Goal: Task Accomplishment & Management: Manage account settings

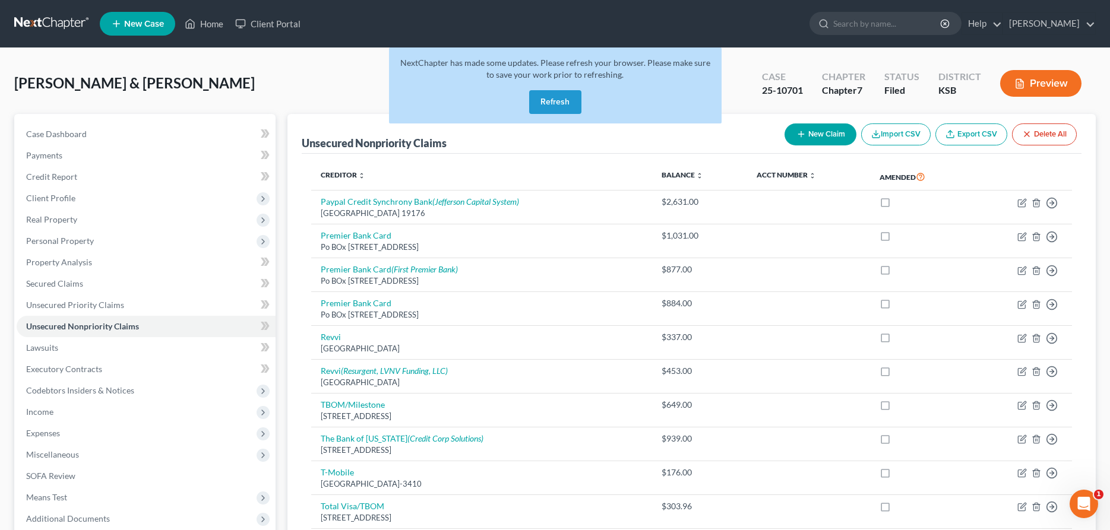
click at [563, 107] on button "Refresh" at bounding box center [555, 102] width 52 height 24
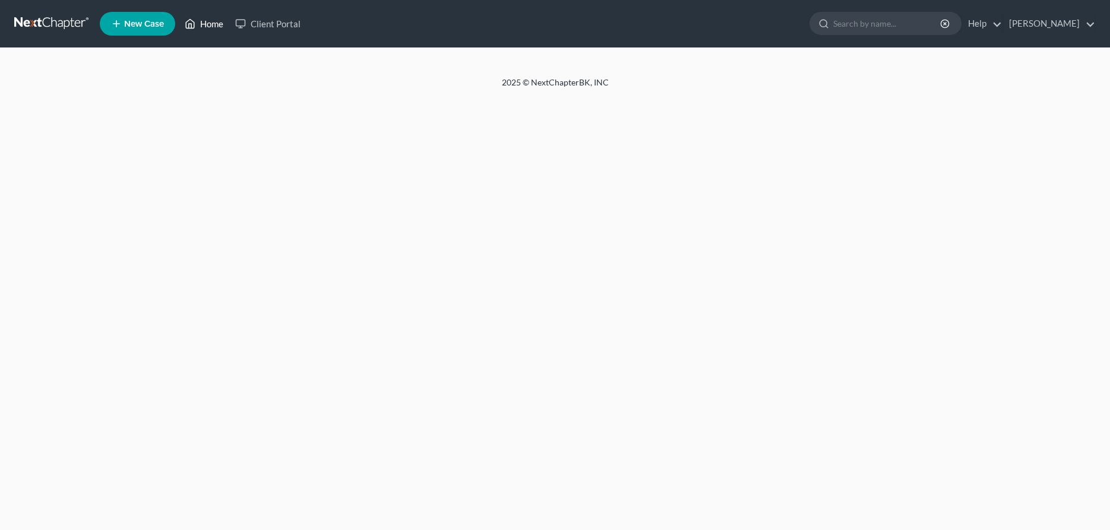
click at [200, 18] on link "Home" at bounding box center [204, 23] width 50 height 21
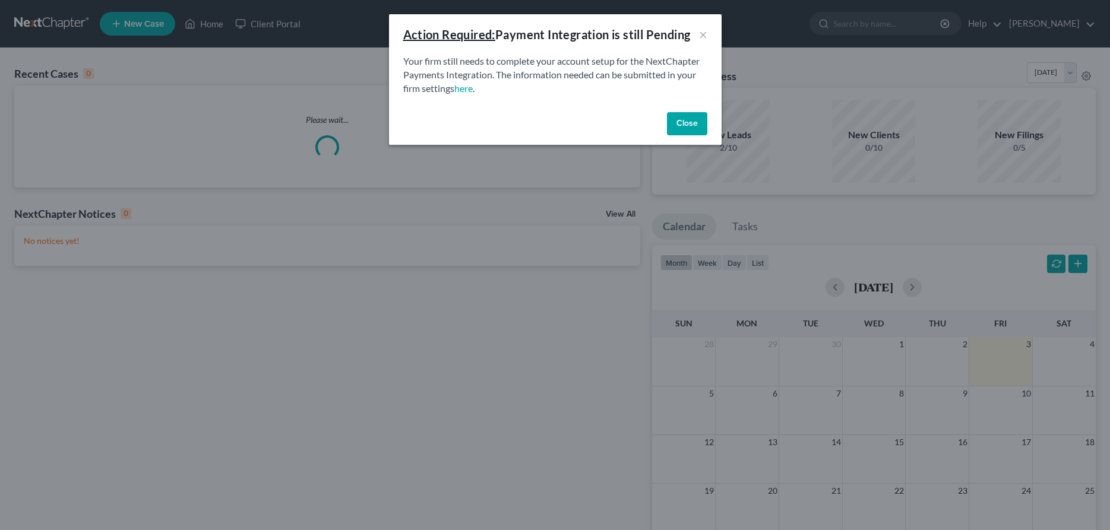
click at [682, 121] on button "Close" at bounding box center [687, 124] width 40 height 24
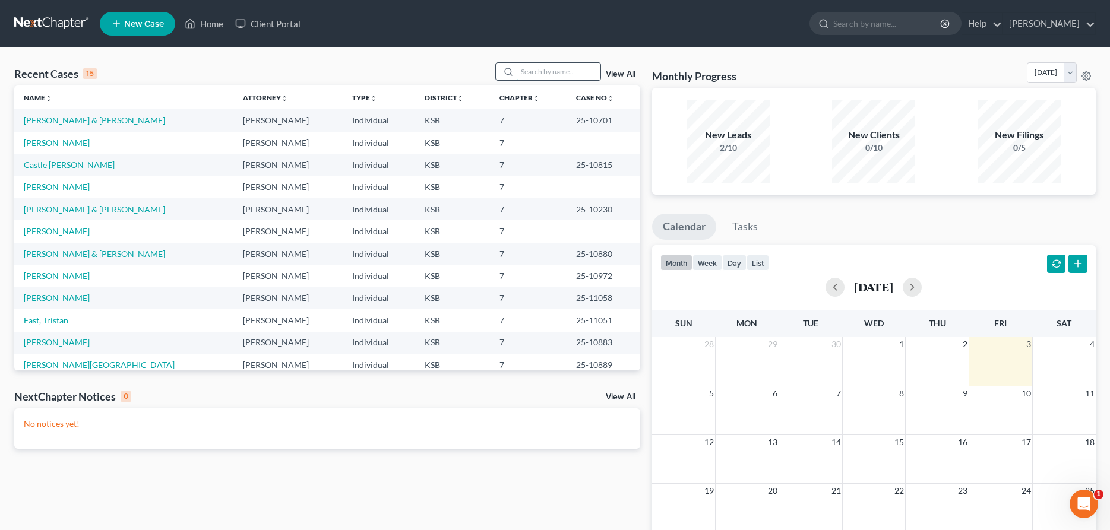
click at [542, 69] on input "search" at bounding box center [558, 71] width 83 height 17
type input "[PERSON_NAME]"
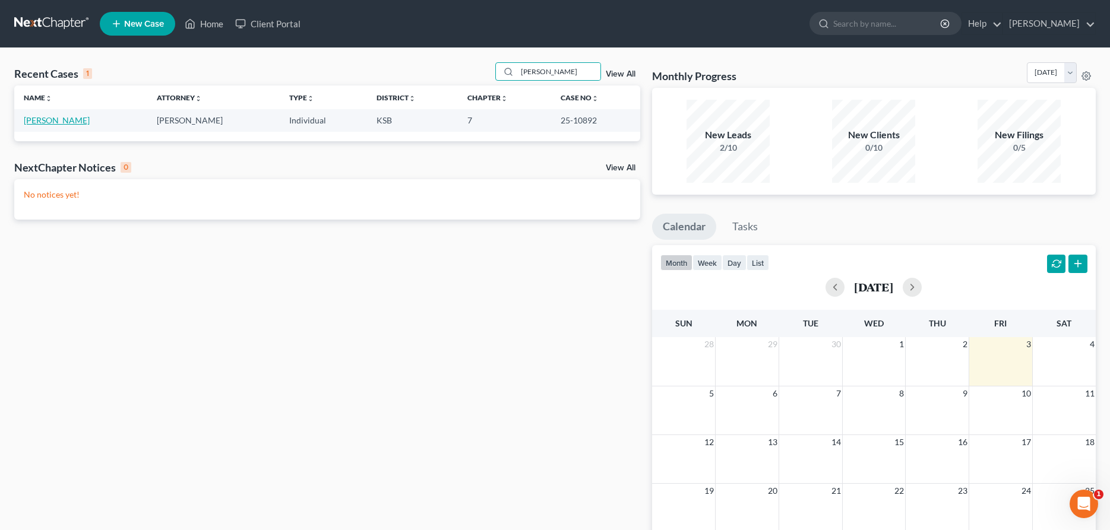
click at [34, 123] on link "[PERSON_NAME]" at bounding box center [57, 120] width 66 height 10
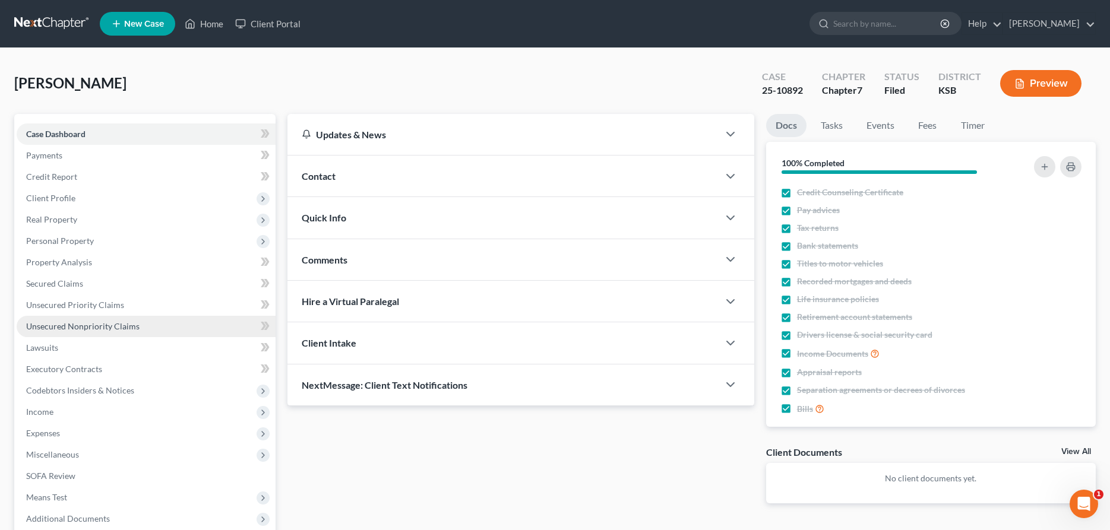
click at [66, 324] on span "Unsecured Nonpriority Claims" at bounding box center [82, 326] width 113 height 10
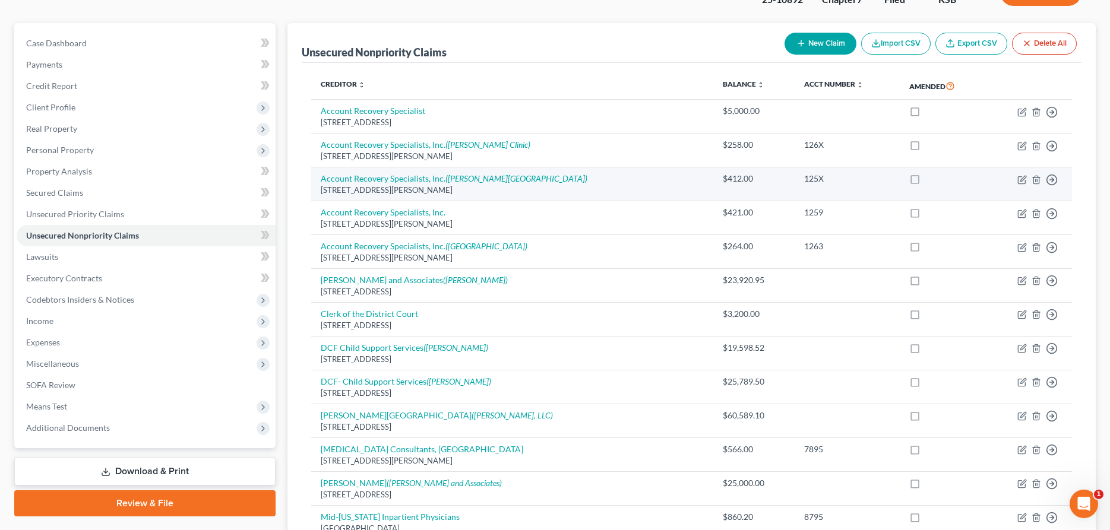
scroll to position [121, 0]
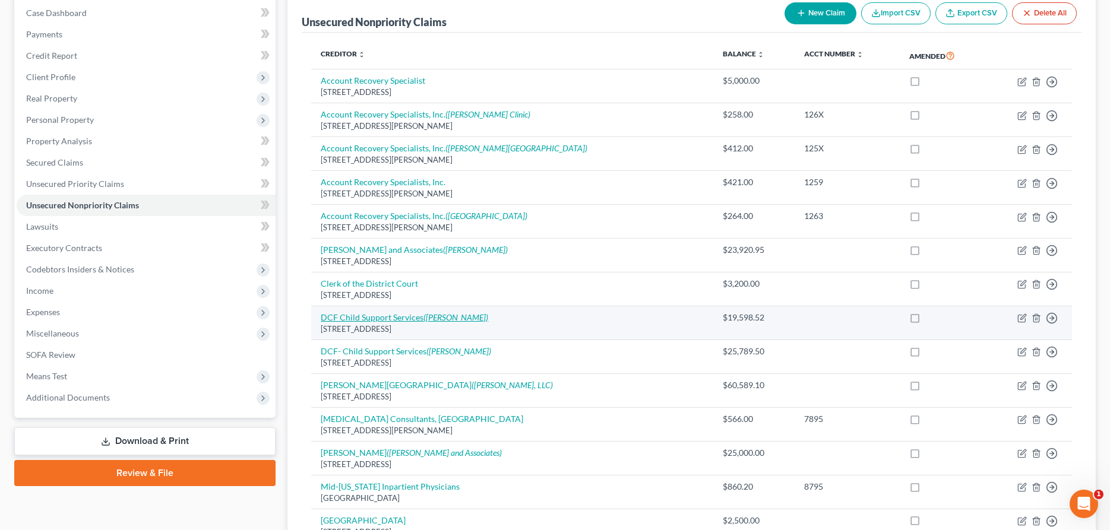
click at [428, 319] on icon "([PERSON_NAME])" at bounding box center [455, 317] width 65 height 10
select select "17"
select select "5"
select select "0"
select select "37"
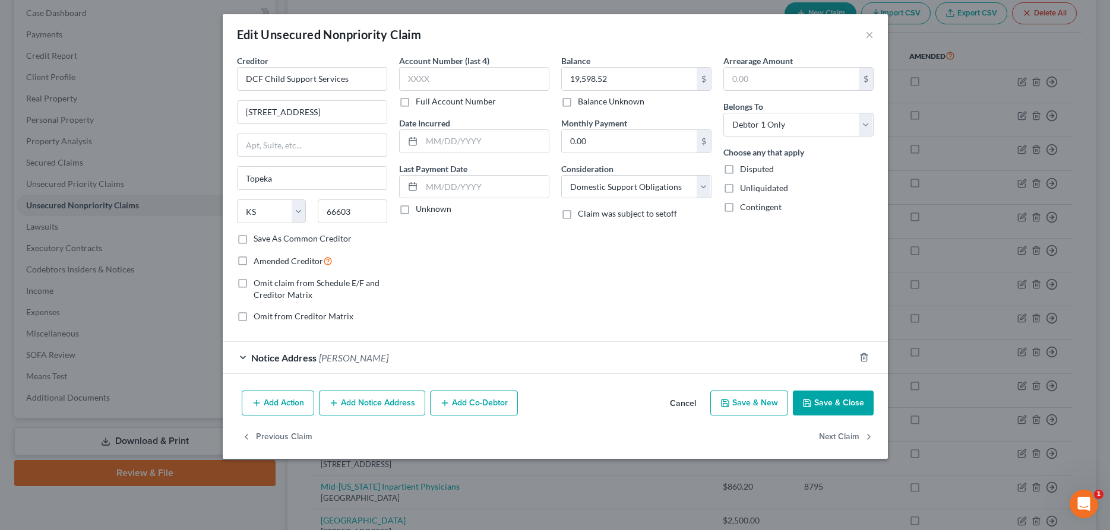
click at [244, 357] on div "Notice Address [PERSON_NAME] Childs" at bounding box center [539, 357] width 632 height 31
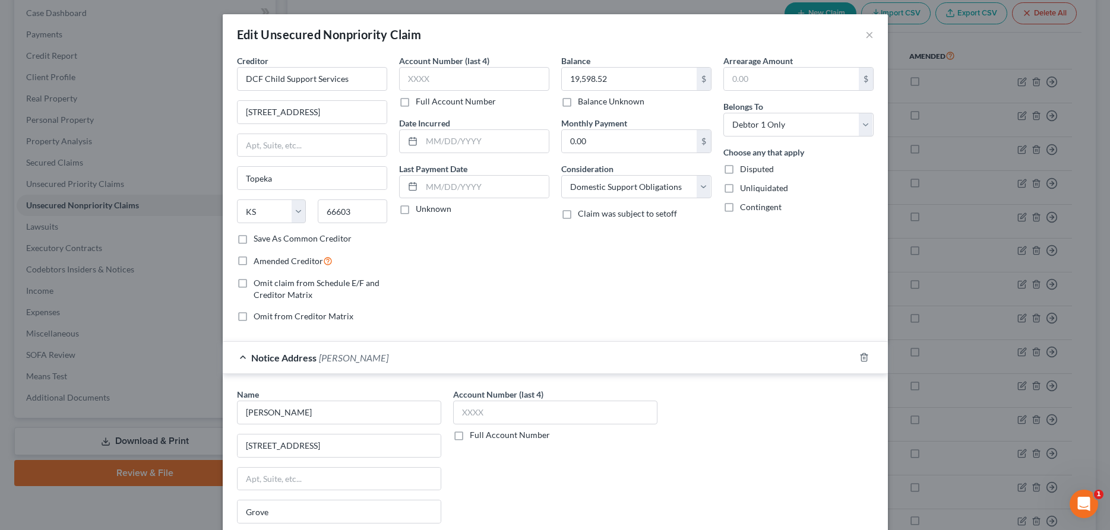
click at [874, 33] on div "Edit Unsecured Nonpriority Claim ×" at bounding box center [555, 34] width 665 height 40
click at [869, 36] on button "×" at bounding box center [869, 34] width 8 height 14
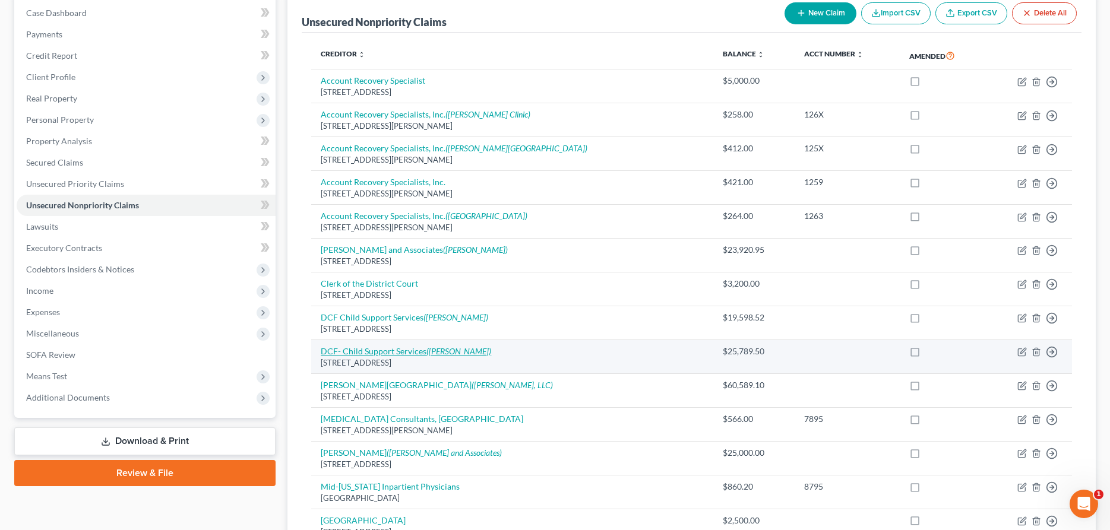
click at [383, 353] on link "DCF- Child Support Services ([PERSON_NAME])" at bounding box center [406, 351] width 170 height 10
select select "17"
select select "5"
select select "0"
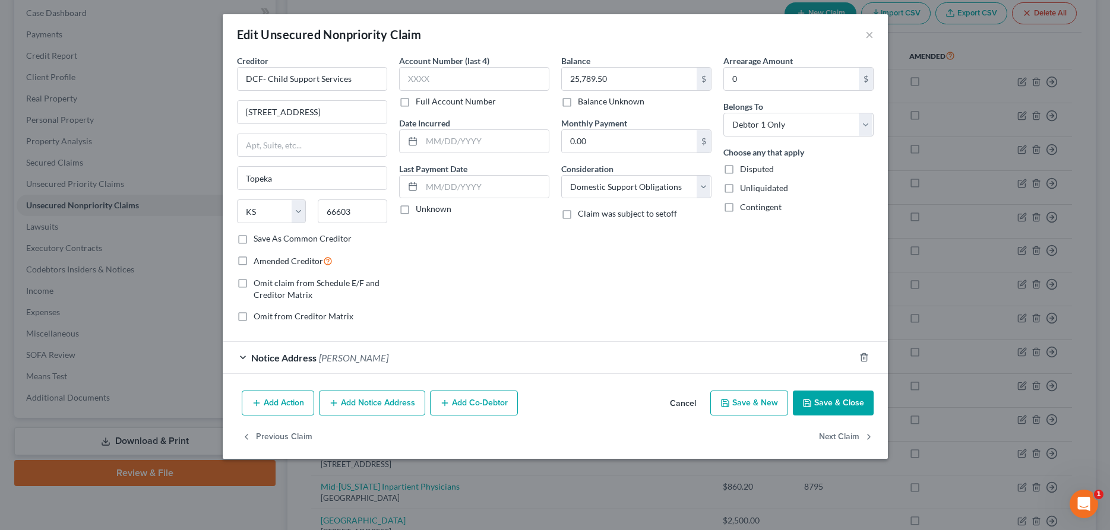
click at [377, 359] on span "[PERSON_NAME]" at bounding box center [353, 357] width 69 height 11
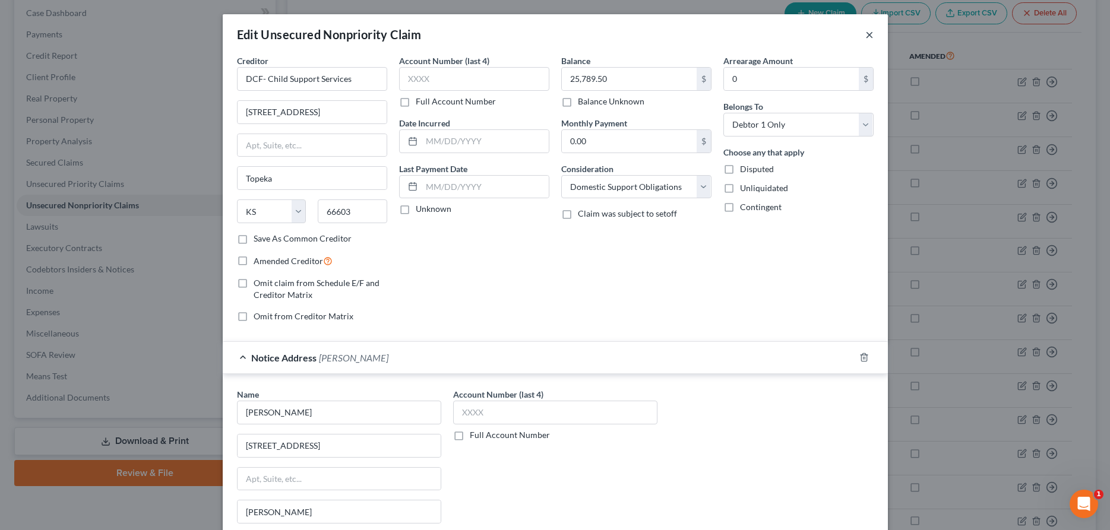
click at [867, 36] on button "×" at bounding box center [869, 34] width 8 height 14
